Goal: Task Accomplishment & Management: Manage account settings

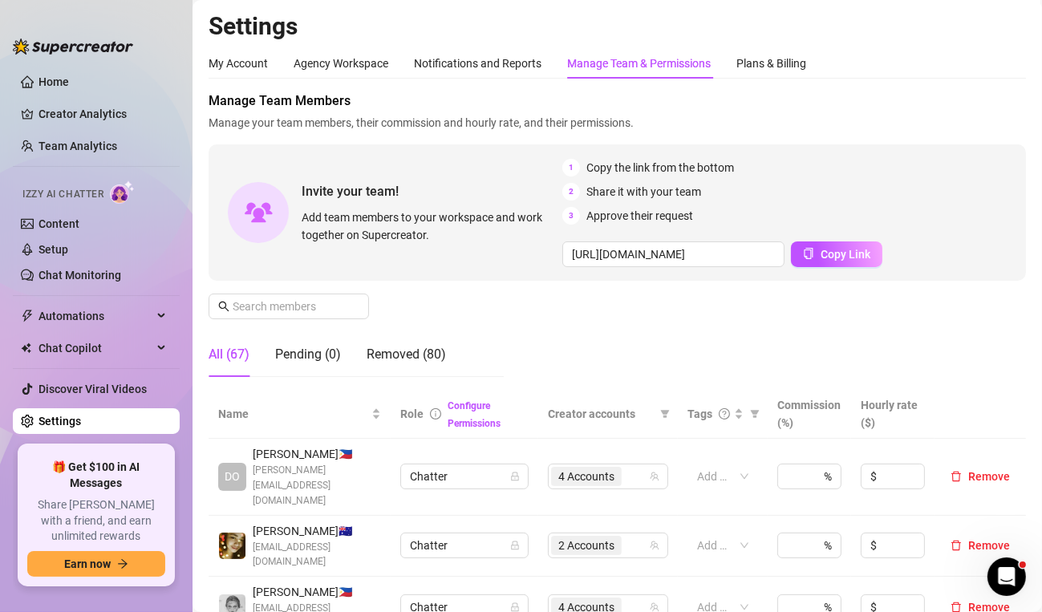
click at [995, 51] on div "My Account Agency Workspace Notifications and Reports Manage Team & Permissions…" at bounding box center [617, 63] width 817 height 30
click at [969, 91] on span "Manage Team Members" at bounding box center [617, 100] width 817 height 19
click at [978, 115] on span "Manage your team members, their commission and hourly rate, and their permissio…" at bounding box center [617, 123] width 817 height 18
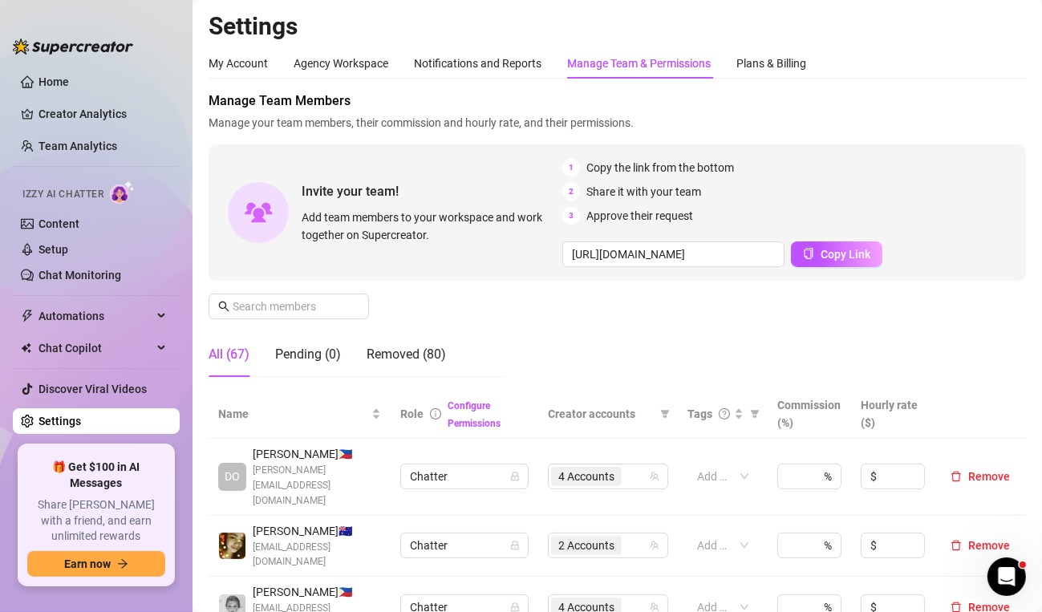
click at [986, 125] on span "Manage your team members, their commission and hourly rate, and their permissio…" at bounding box center [617, 123] width 817 height 18
click at [987, 64] on div "My Account Agency Workspace Notifications and Reports Manage Team & Permissions…" at bounding box center [617, 63] width 817 height 30
click at [160, 611] on aside "Home Creator Analytics Team Analytics Izzy AI Chatter Content Setup Chat Monito…" at bounding box center [96, 306] width 192 height 612
